Goal: Information Seeking & Learning: Check status

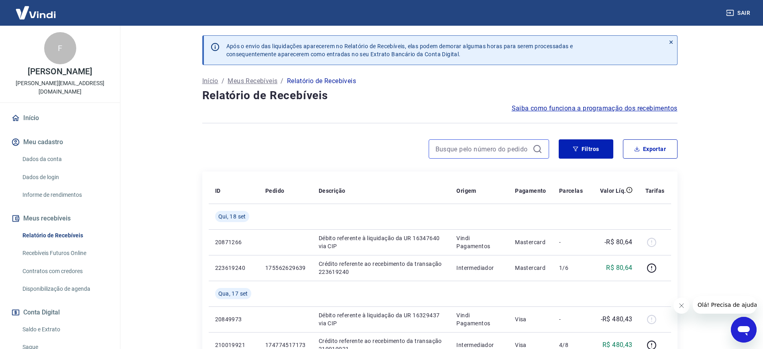
drag, startPoint x: 475, startPoint y: 143, endPoint x: 475, endPoint y: 137, distance: 5.6
paste input "501"
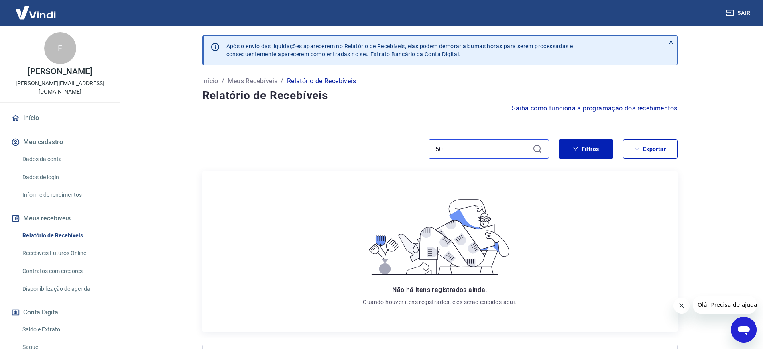
type input "5"
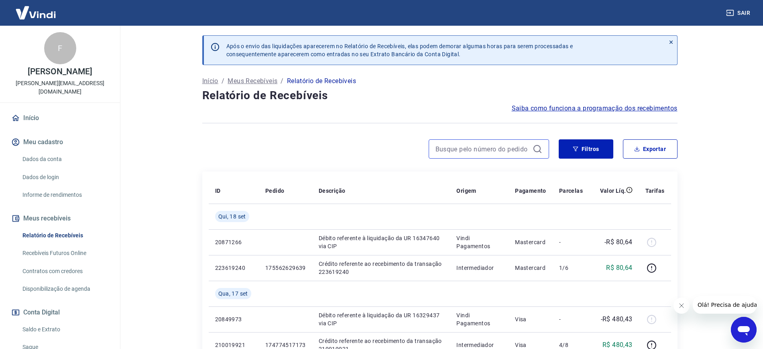
paste input "411"
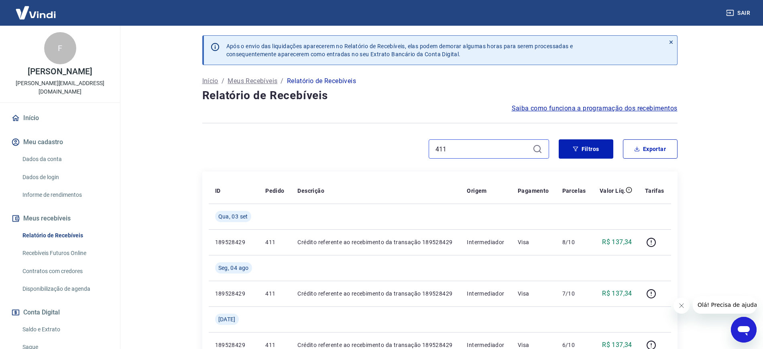
type input "411"
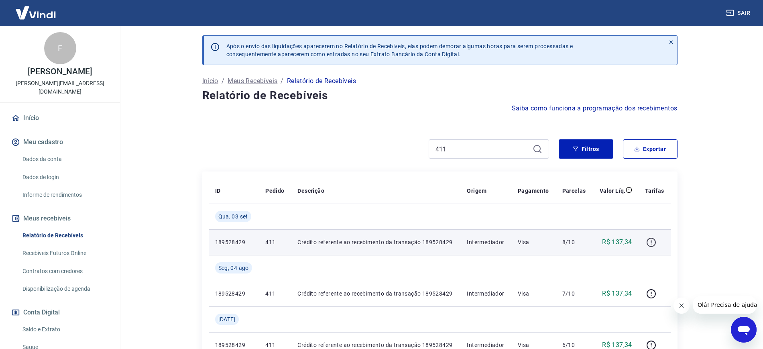
click at [649, 238] on icon "button" at bounding box center [651, 242] width 10 height 10
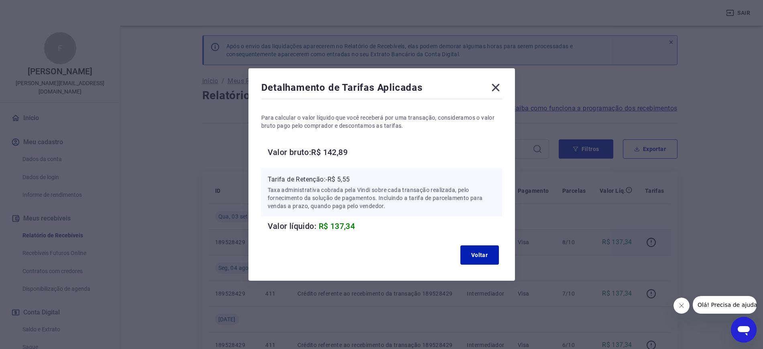
click at [497, 87] on icon at bounding box center [495, 87] width 13 height 13
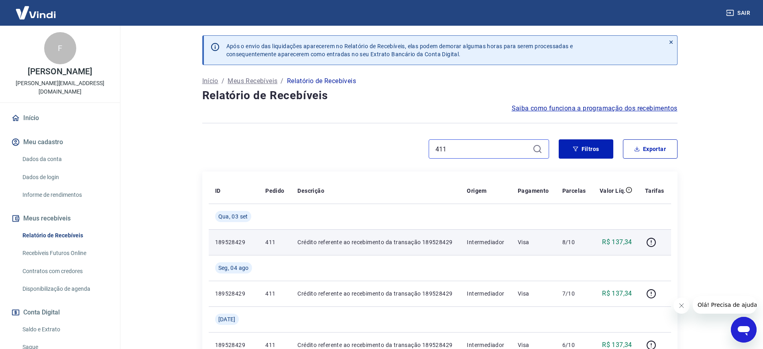
drag, startPoint x: 462, startPoint y: 151, endPoint x: 347, endPoint y: 136, distance: 115.7
paste input "7"
click at [649, 239] on icon "button" at bounding box center [651, 242] width 10 height 10
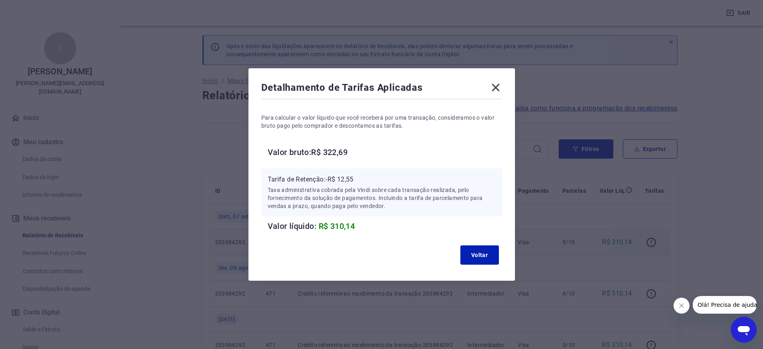
click at [490, 85] on div "Detalhamento de Tarifas Aplicadas" at bounding box center [381, 89] width 241 height 16
click at [498, 89] on icon at bounding box center [496, 88] width 8 height 8
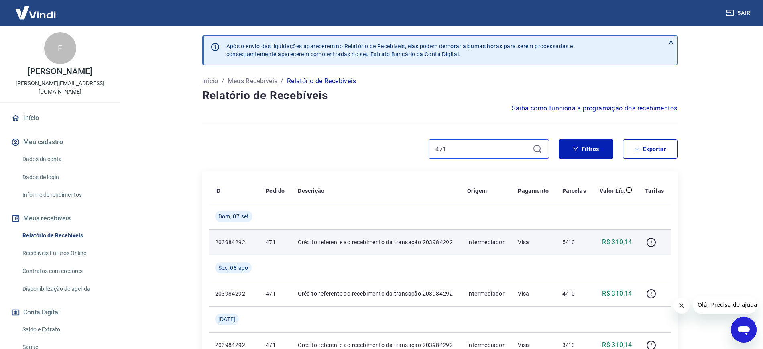
drag, startPoint x: 468, startPoint y: 143, endPoint x: 387, endPoint y: 131, distance: 81.2
click at [387, 131] on div "Após o envio das liquidações aparecerem no Relatório de Recebíveis, elas podem …" at bounding box center [440, 292] width 494 height 532
paste input "39"
click at [533, 148] on icon at bounding box center [536, 148] width 7 height 7
click at [654, 240] on icon "button" at bounding box center [651, 242] width 10 height 10
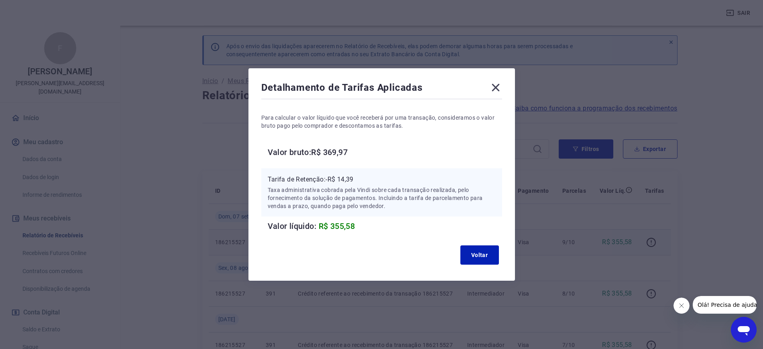
click at [495, 82] on icon at bounding box center [495, 87] width 13 height 13
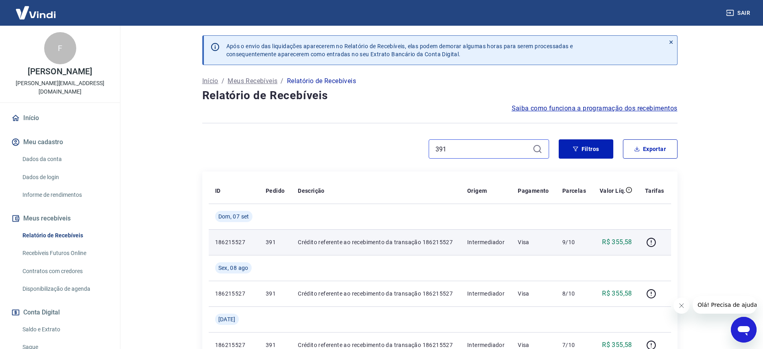
drag, startPoint x: 476, startPoint y: 149, endPoint x: 223, endPoint y: 103, distance: 257.8
paste input "73"
type input "373"
drag, startPoint x: 649, startPoint y: 242, endPoint x: 646, endPoint y: 236, distance: 7.4
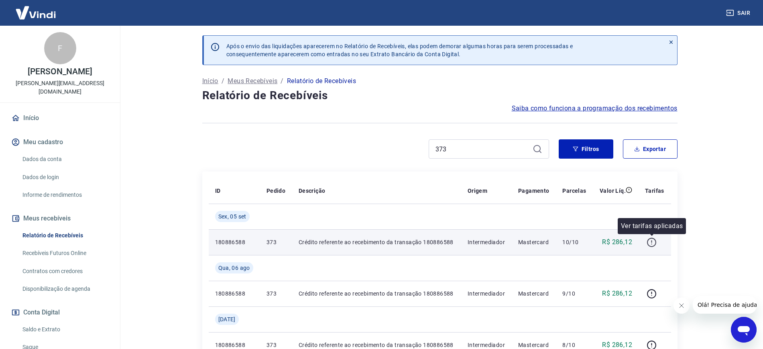
click at [646, 236] on button "button" at bounding box center [651, 242] width 13 height 13
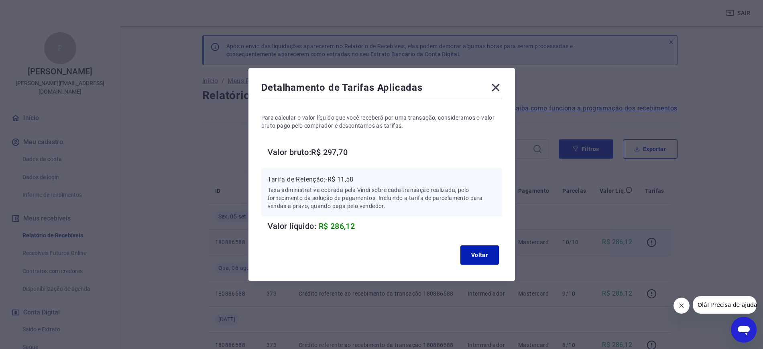
click at [505, 84] on div "Detalhamento de Tarifas Aplicadas Para calcular o valor líquido que você recebe…" at bounding box center [381, 174] width 267 height 212
click at [502, 85] on icon at bounding box center [495, 87] width 13 height 13
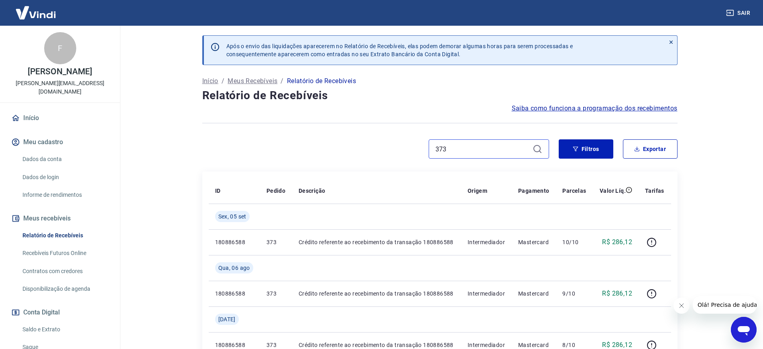
drag, startPoint x: 451, startPoint y: 151, endPoint x: 308, endPoint y: 49, distance: 175.5
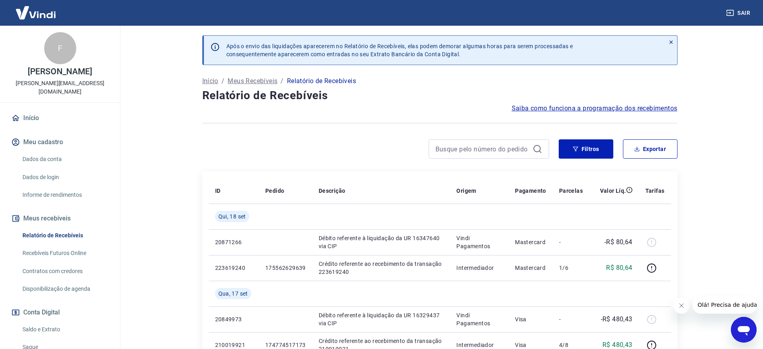
scroll to position [346, 0]
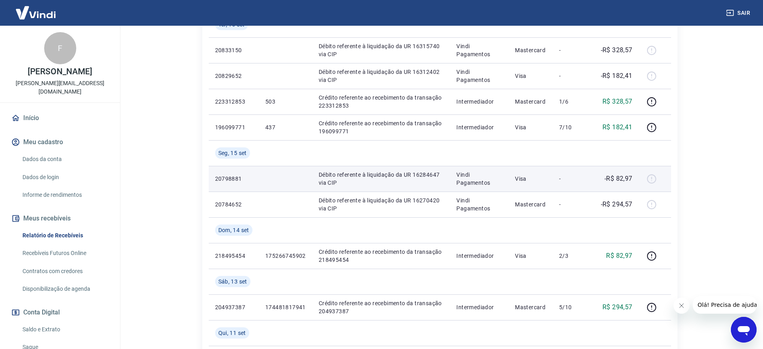
drag, startPoint x: 657, startPoint y: 181, endPoint x: 446, endPoint y: 127, distance: 218.3
click at [657, 181] on div at bounding box center [654, 178] width 19 height 13
click at [489, 171] on p "Vindi Pagamentos" at bounding box center [479, 179] width 46 height 16
click at [490, 170] on td "Vindi Pagamentos" at bounding box center [479, 179] width 59 height 26
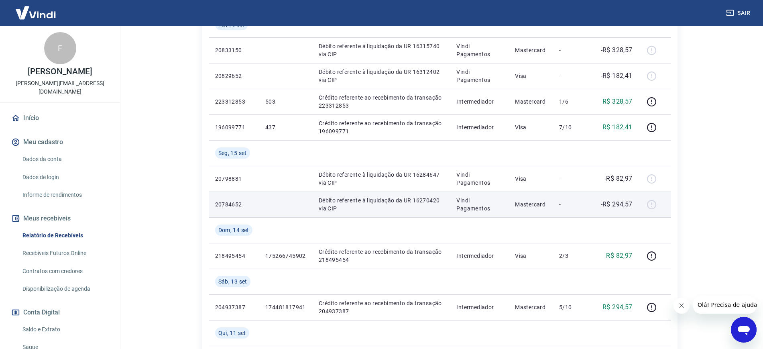
click at [630, 207] on p "-R$ 294,57" at bounding box center [617, 204] width 32 height 10
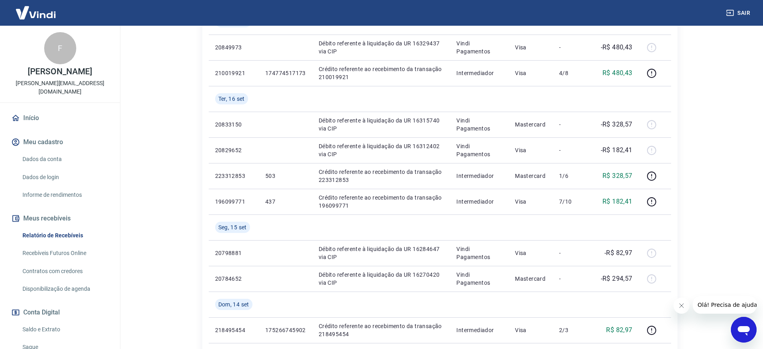
scroll to position [296, 0]
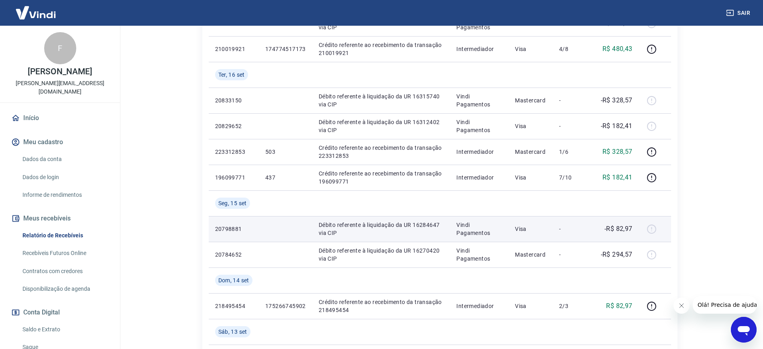
click at [610, 224] on p "-R$ 82,97" at bounding box center [618, 229] width 28 height 10
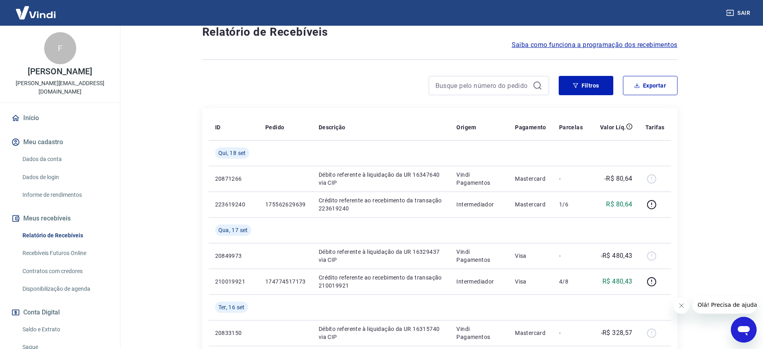
scroll to position [684, 0]
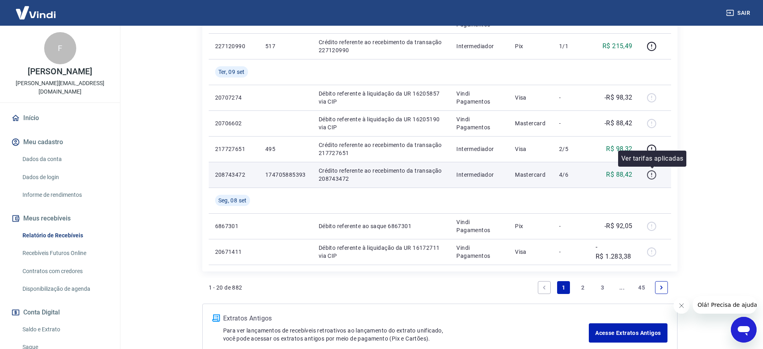
click at [652, 173] on icon "button" at bounding box center [652, 175] width 10 height 10
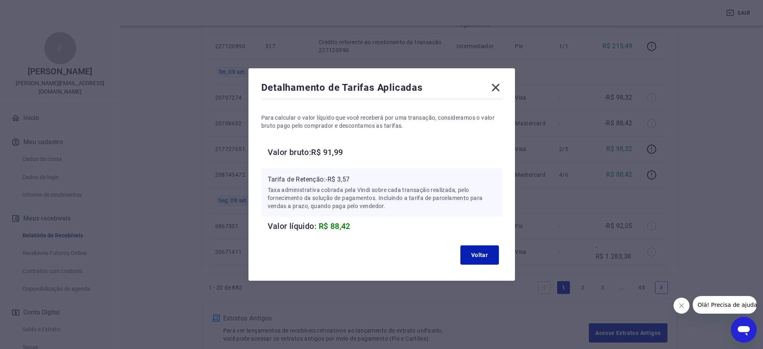
drag, startPoint x: 500, startPoint y: 84, endPoint x: 504, endPoint y: 20, distance: 64.7
click at [500, 81] on icon at bounding box center [495, 87] width 13 height 13
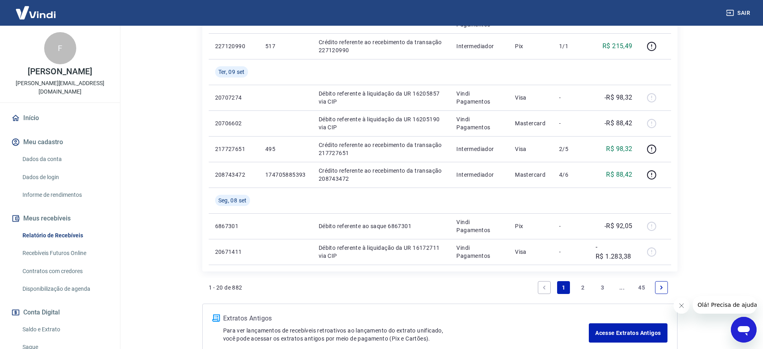
scroll to position [427, 0]
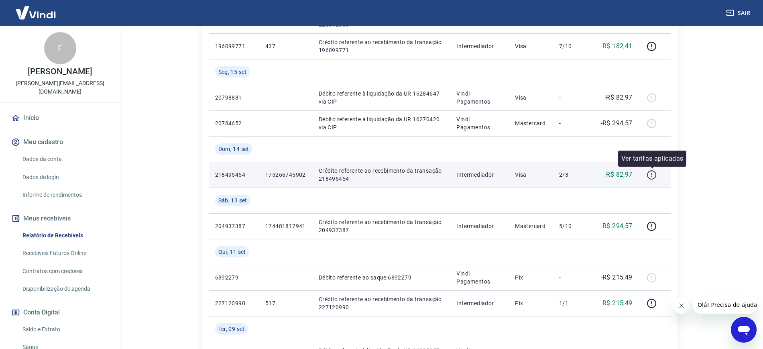
click at [654, 179] on button "button" at bounding box center [651, 174] width 13 height 13
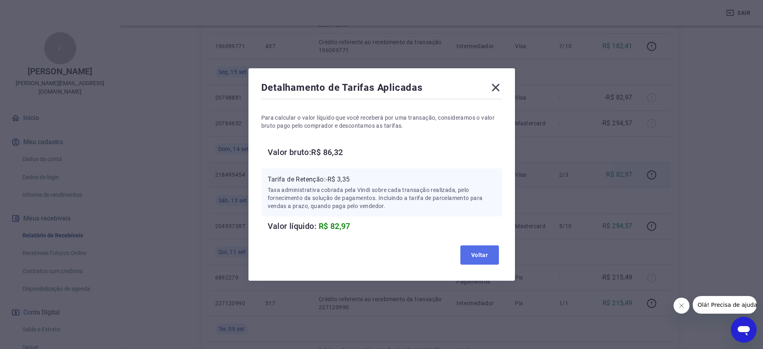
click at [489, 249] on button "Voltar" at bounding box center [479, 254] width 39 height 19
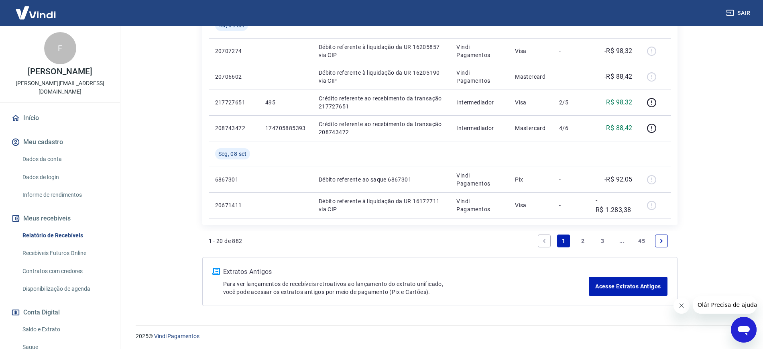
scroll to position [732, 0]
click at [582, 241] on link "2" at bounding box center [583, 239] width 13 height 13
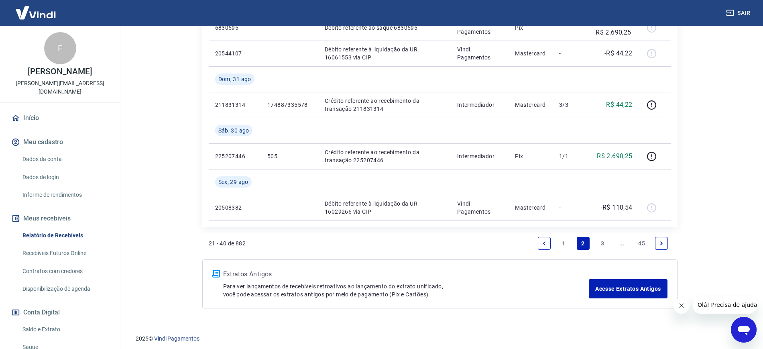
scroll to position [732, 0]
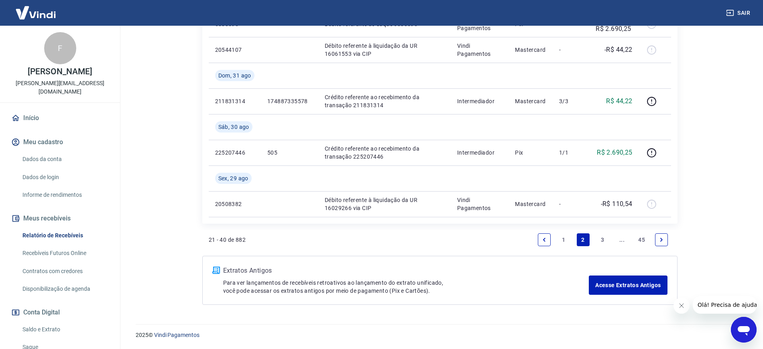
click at [560, 241] on link "1" at bounding box center [563, 239] width 13 height 13
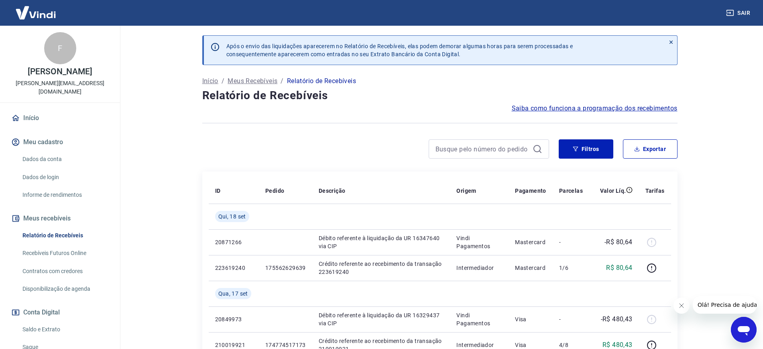
click at [455, 142] on div at bounding box center [489, 148] width 120 height 19
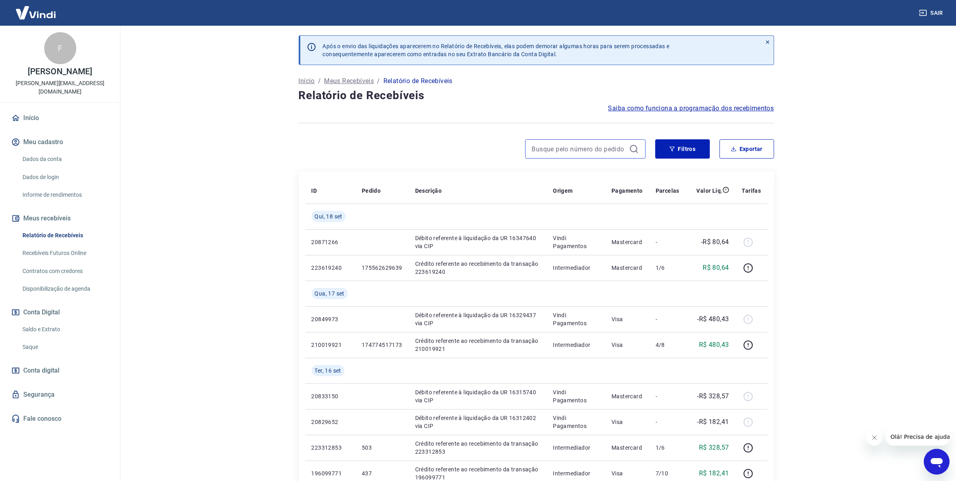
click at [590, 148] on input at bounding box center [579, 149] width 94 height 12
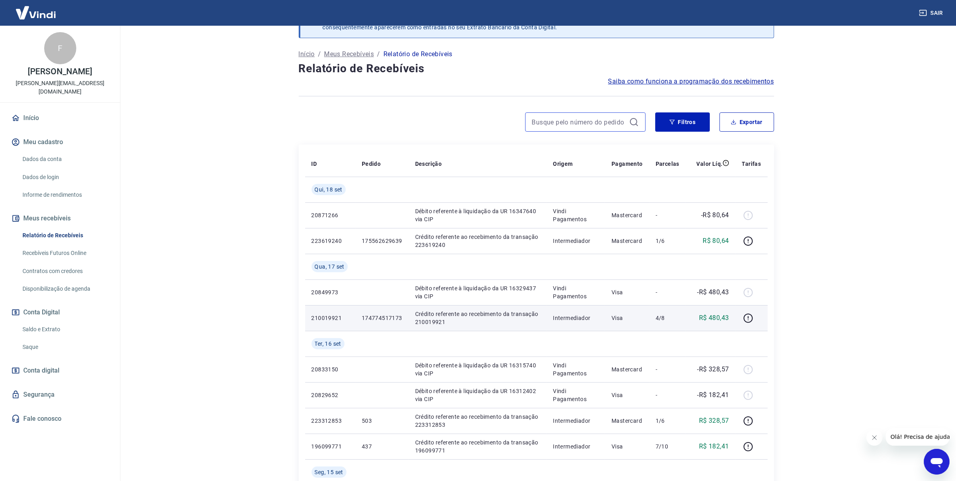
scroll to position [50, 0]
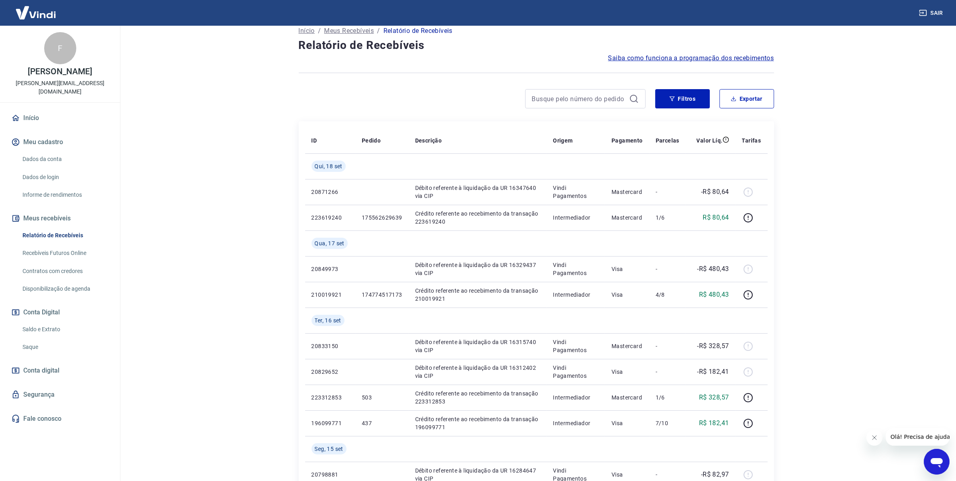
drag, startPoint x: 57, startPoint y: 474, endPoint x: 65, endPoint y: 480, distance: 11.2
click at [57, 348] on div "F Fabio Cavalcanti de Sousa fabio@eracks.com.br Início Meu cadastro Dados da co…" at bounding box center [60, 250] width 120 height 449
